Goal: Task Accomplishment & Management: Use online tool/utility

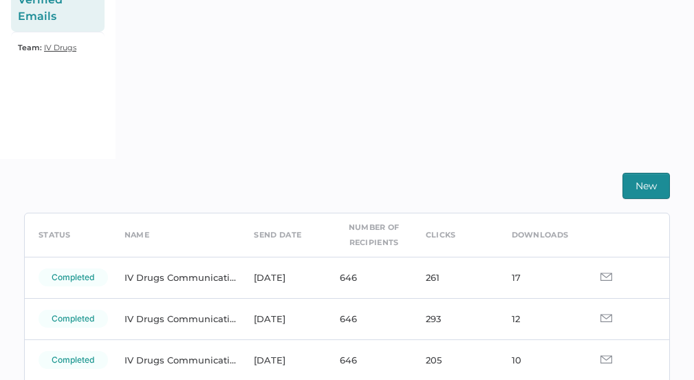
scroll to position [47, 0]
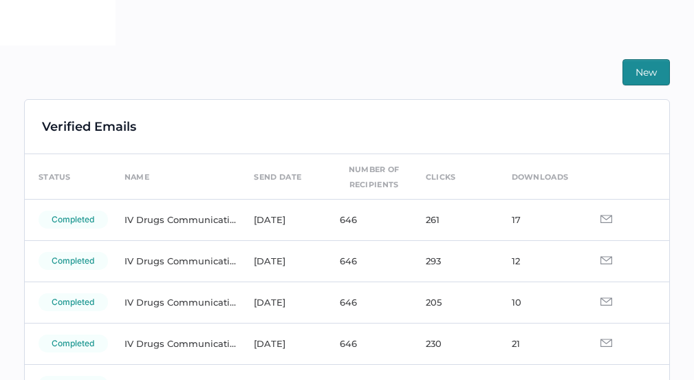
scroll to position [382, 0]
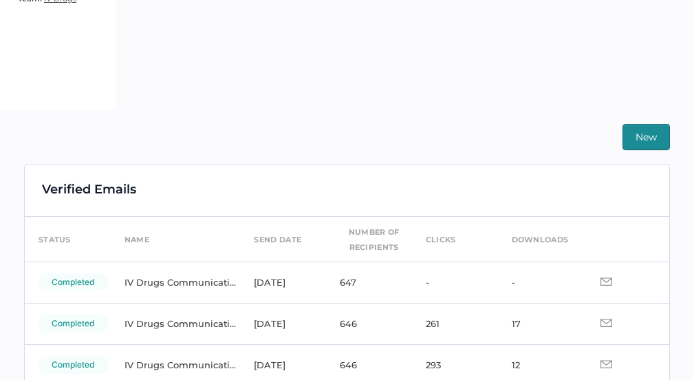
scroll to position [290, 0]
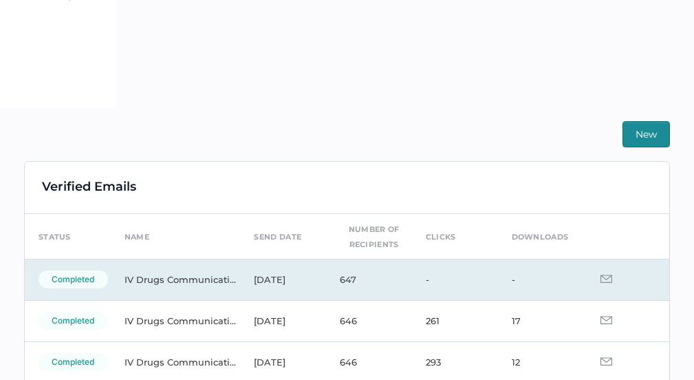
click at [601, 283] on td at bounding box center [626, 279] width 86 height 41
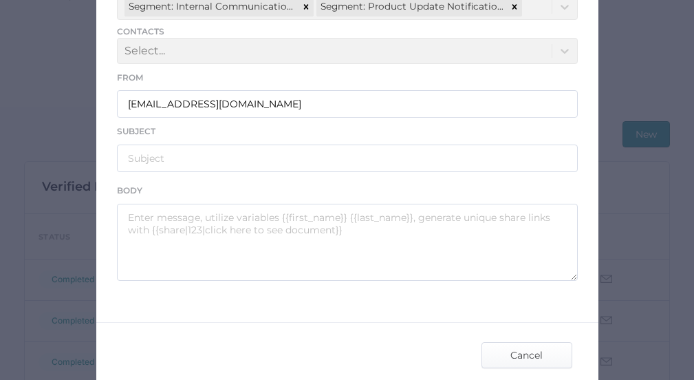
scroll to position [219, 0]
type input "IV Drugs Communications"
type input "[PERSON_NAME] Product Notifications - [DATE]"
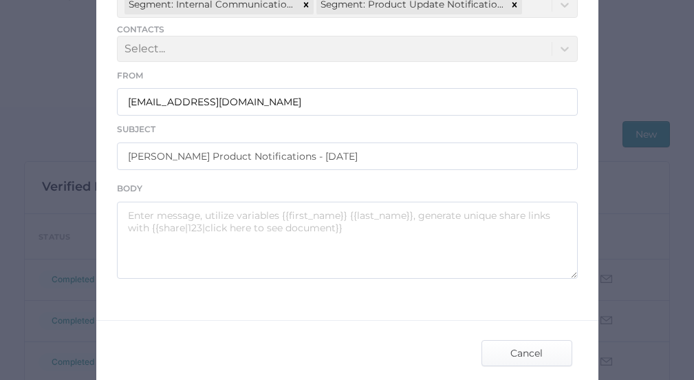
type textarea "Good afternoon, Please see the links below for the most recent announcements fr…"
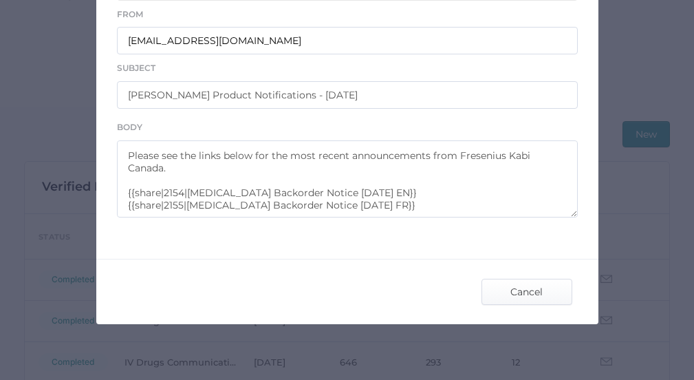
scroll to position [288, 0]
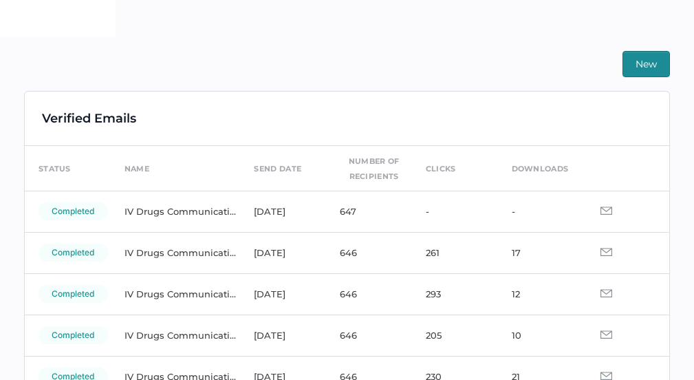
scroll to position [382, 0]
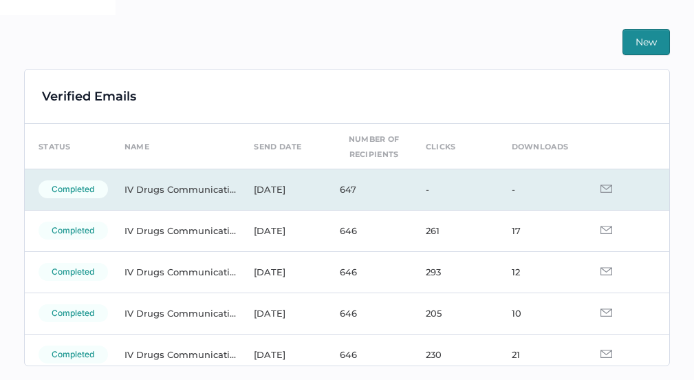
click at [601, 188] on img at bounding box center [607, 188] width 12 height 8
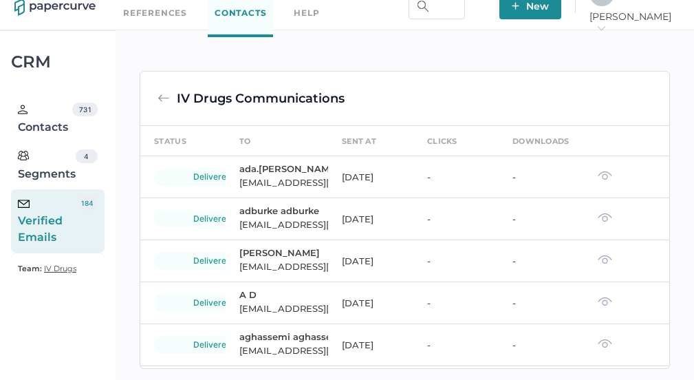
scroll to position [58, 0]
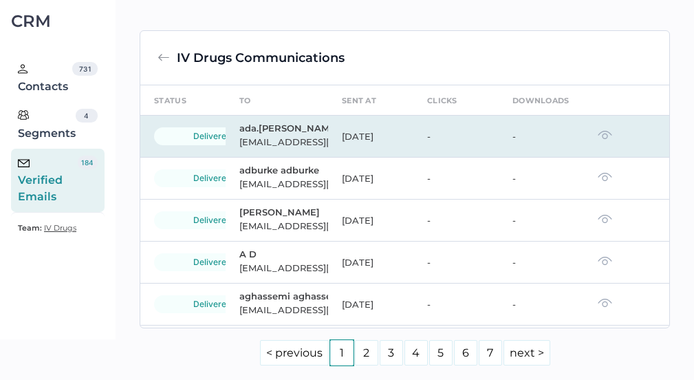
click at [598, 137] on img at bounding box center [605, 135] width 14 height 10
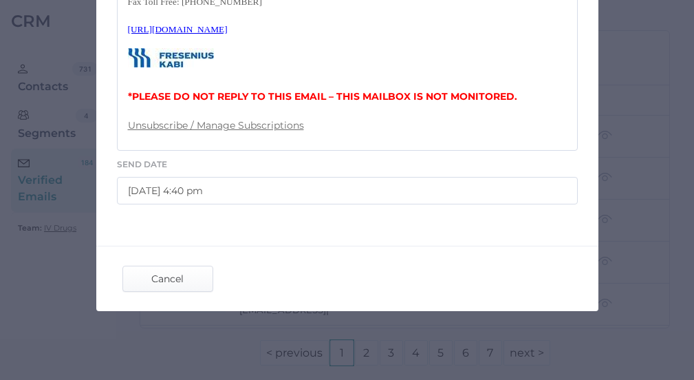
scroll to position [742, 0]
click at [153, 277] on span "Cancel" at bounding box center [168, 278] width 65 height 25
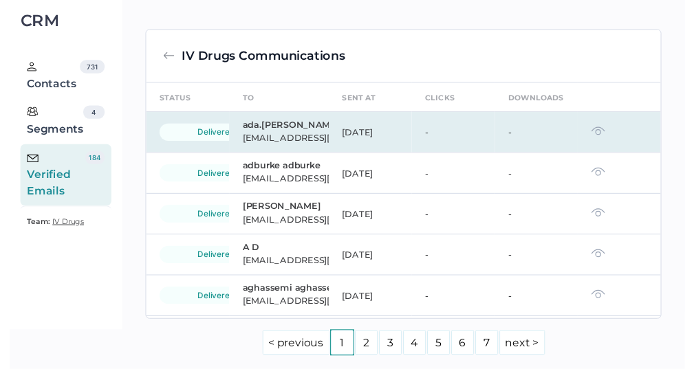
scroll to position [0, 0]
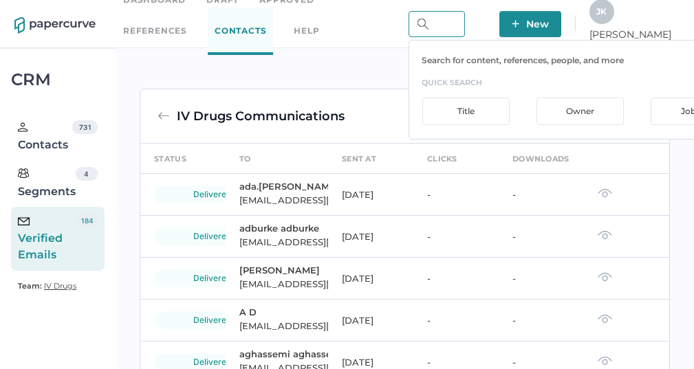
click at [465, 19] on input "text" at bounding box center [437, 24] width 56 height 26
type input "vancomycin"
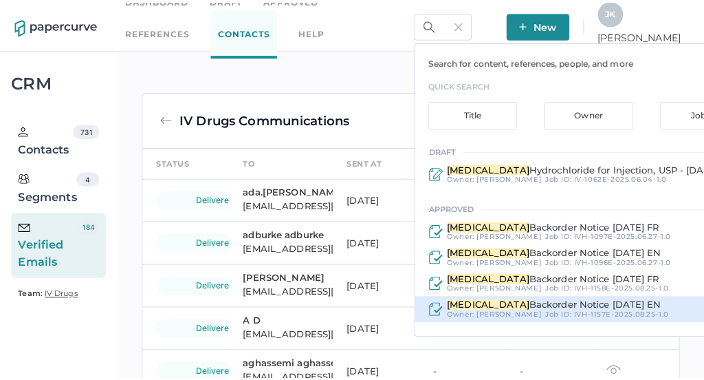
scroll to position [0, 0]
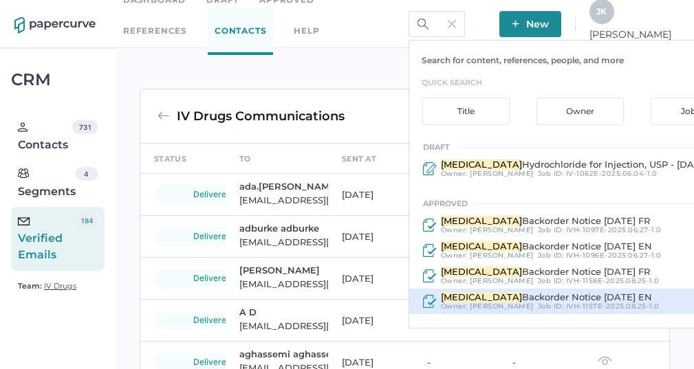
click at [522, 296] on span "Vancomycin" at bounding box center [481, 297] width 81 height 11
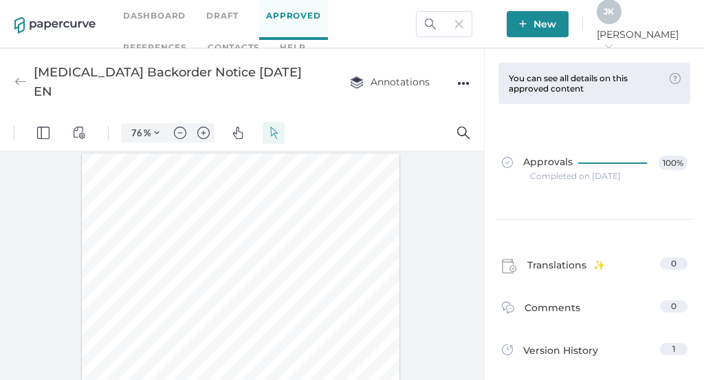
scroll to position [1, 0]
click at [155, 132] on img "Zoom Controls" at bounding box center [157, 133] width 6 height 6
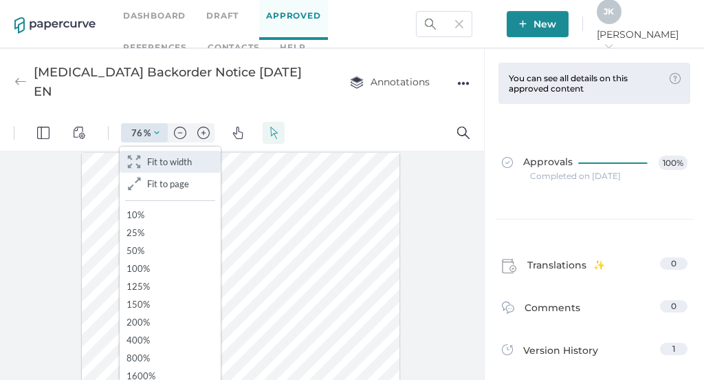
click at [169, 166] on span "Fit to width" at bounding box center [169, 161] width 45 height 11
type input "111"
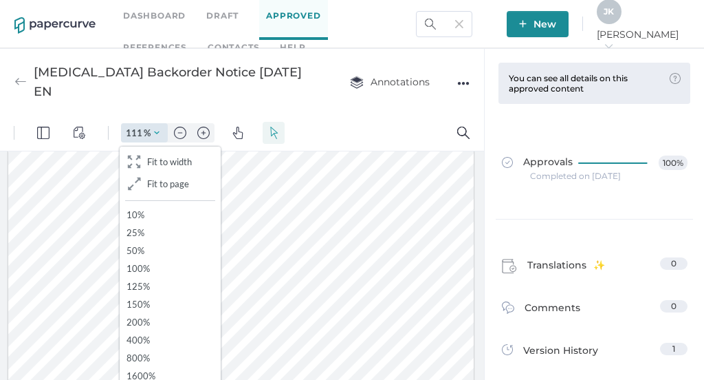
scroll to position [163, 0]
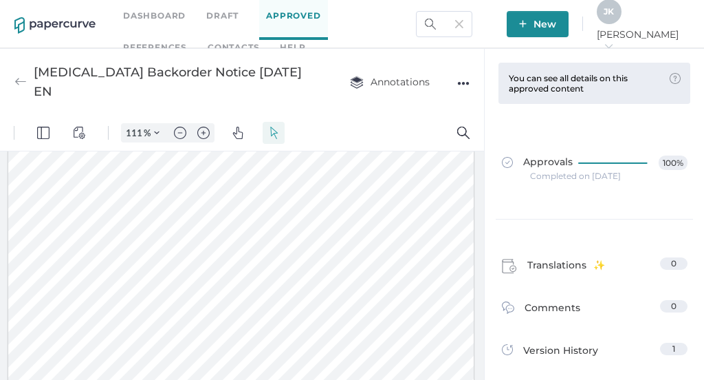
click at [281, 223] on div at bounding box center [241, 292] width 466 height 603
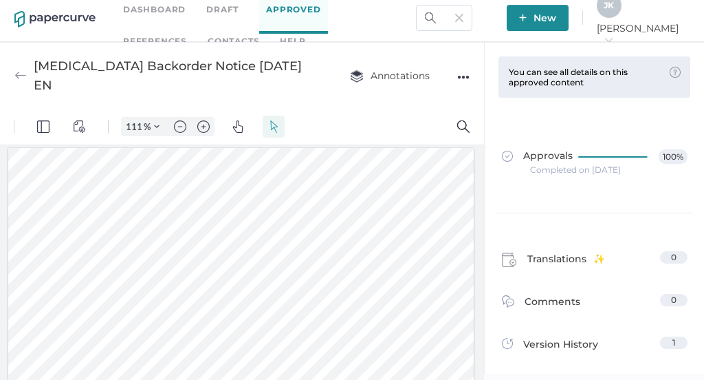
scroll to position [0, 0]
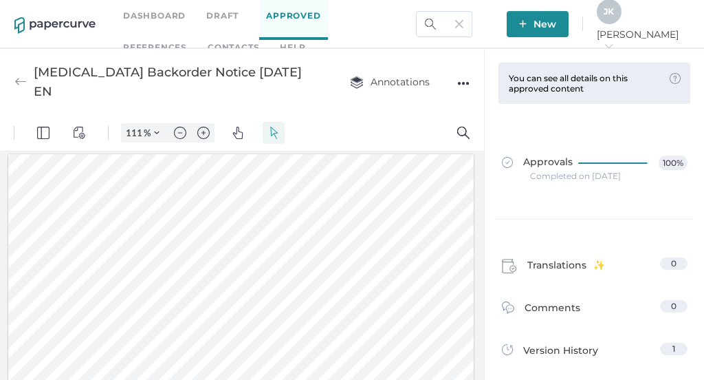
click at [614, 17] on span "J K" at bounding box center [609, 11] width 10 height 10
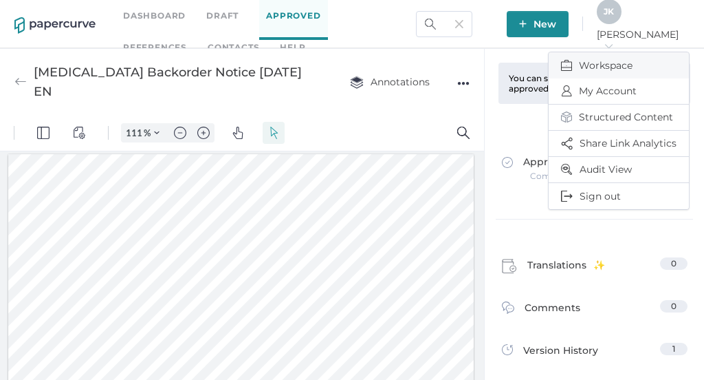
click at [596, 58] on span "Workspace" at bounding box center [619, 65] width 116 height 26
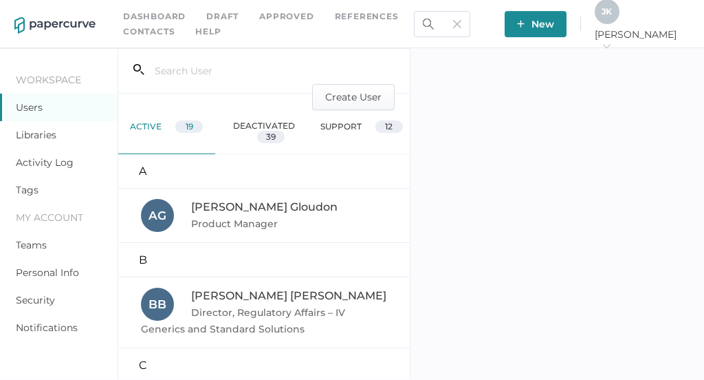
click at [45, 164] on link "Activity Log" at bounding box center [45, 162] width 58 height 12
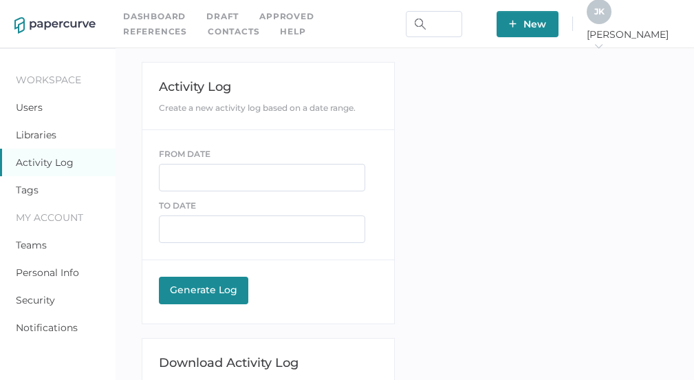
click at [208, 35] on link "Contacts" at bounding box center [234, 31] width 52 height 15
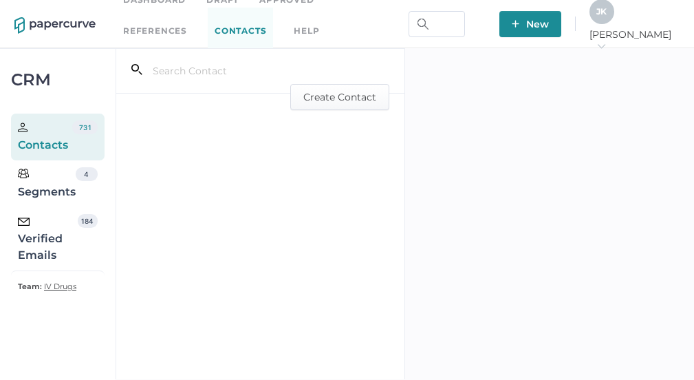
click at [39, 245] on div "Verified Emails" at bounding box center [48, 239] width 60 height 50
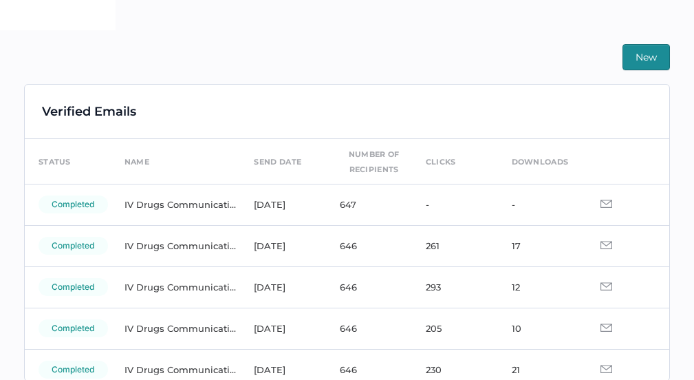
scroll to position [382, 0]
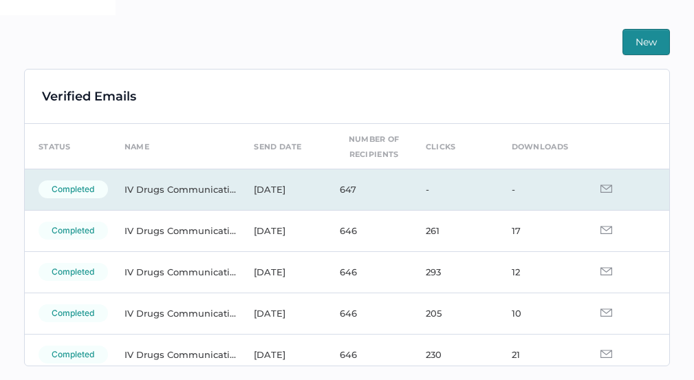
click at [601, 191] on img at bounding box center [607, 188] width 12 height 8
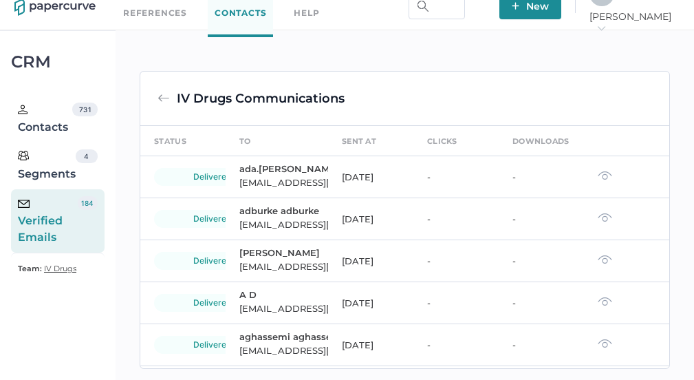
scroll to position [58, 0]
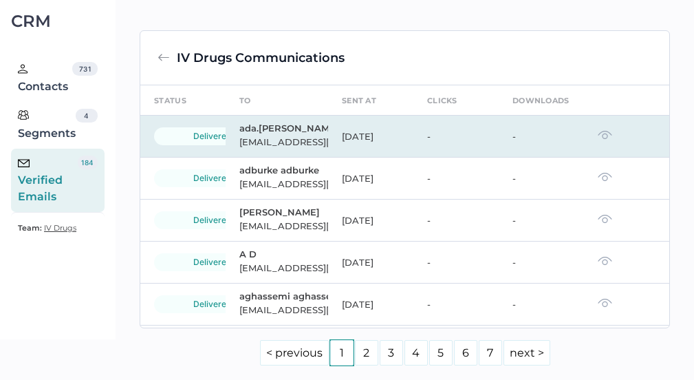
click at [598, 135] on img at bounding box center [605, 135] width 14 height 10
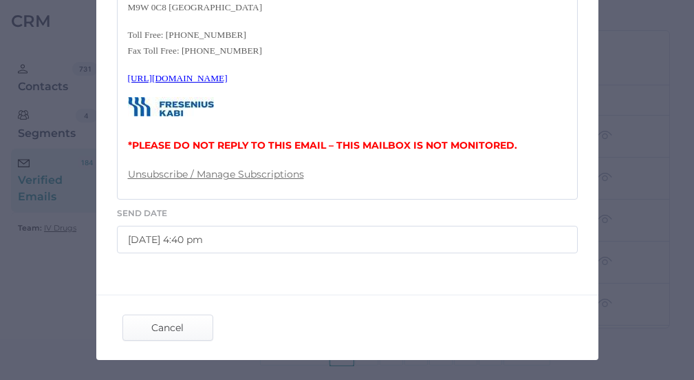
scroll to position [742, 0]
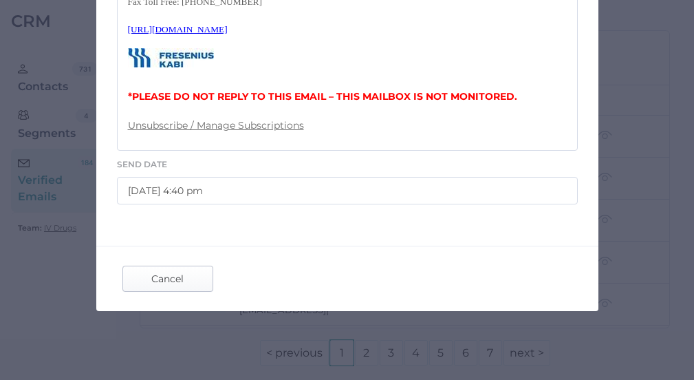
click at [169, 281] on span "Cancel" at bounding box center [168, 278] width 65 height 25
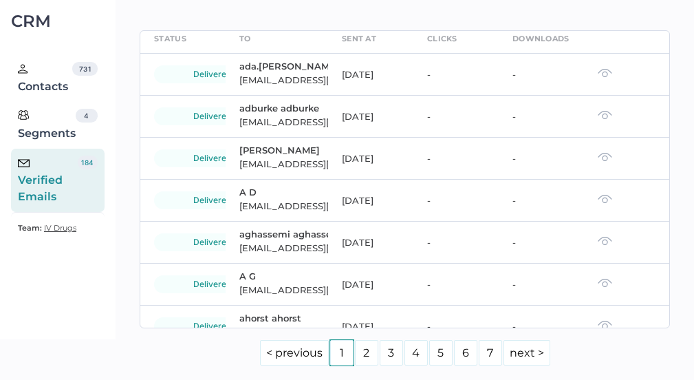
scroll to position [0, 0]
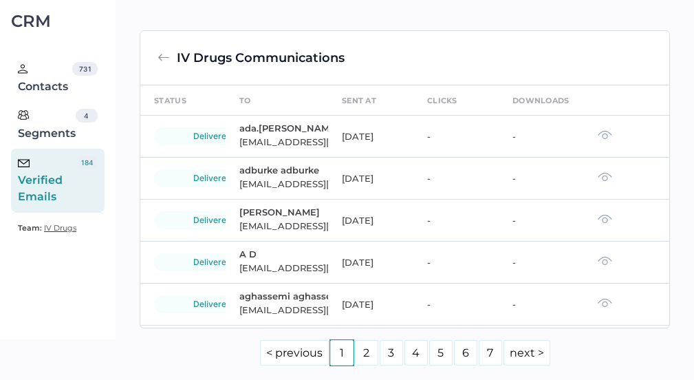
click at [43, 174] on div "Verified Emails" at bounding box center [48, 180] width 60 height 50
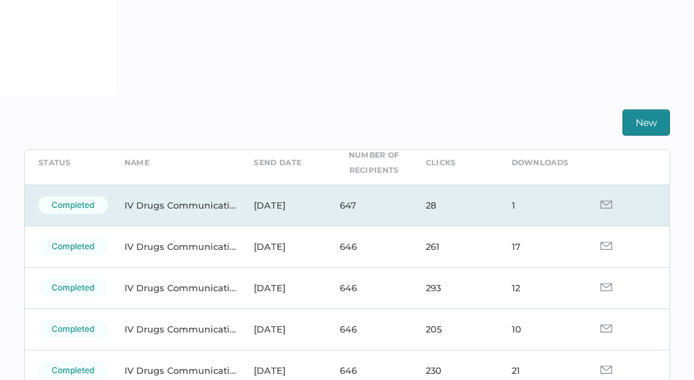
scroll to position [66, 0]
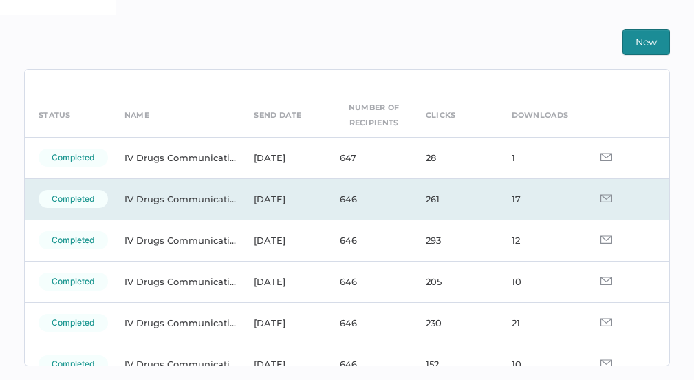
scroll to position [26, 0]
